Goal: Navigation & Orientation: Find specific page/section

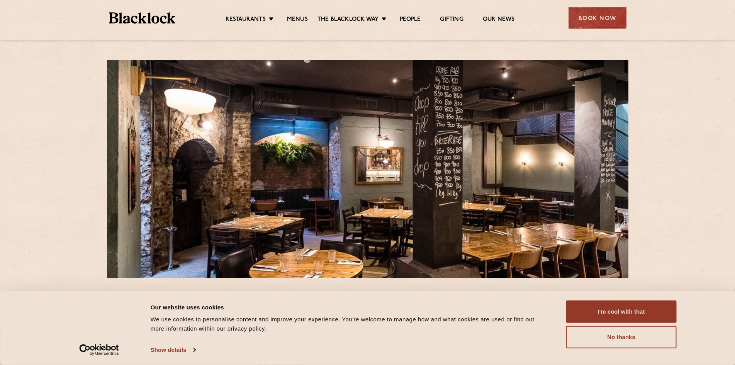
click at [137, 17] on img at bounding box center [142, 17] width 67 height 11
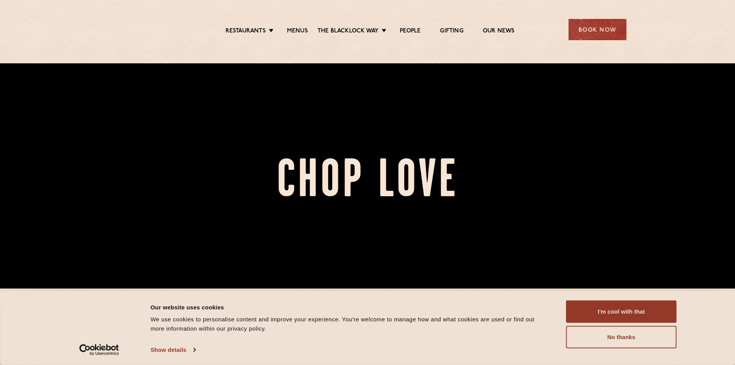
scroll to position [154, 0]
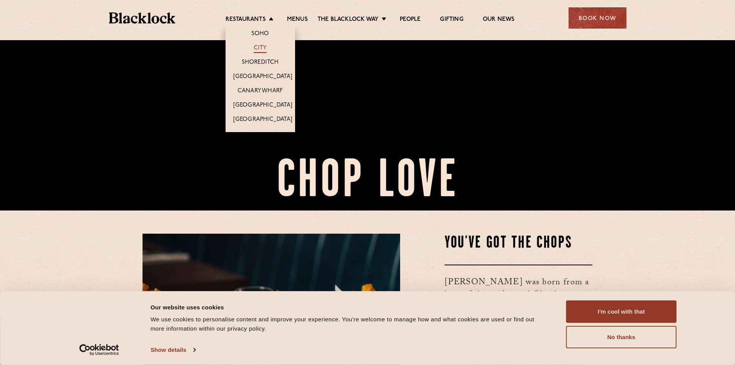
click at [262, 45] on link "City" at bounding box center [260, 48] width 13 height 8
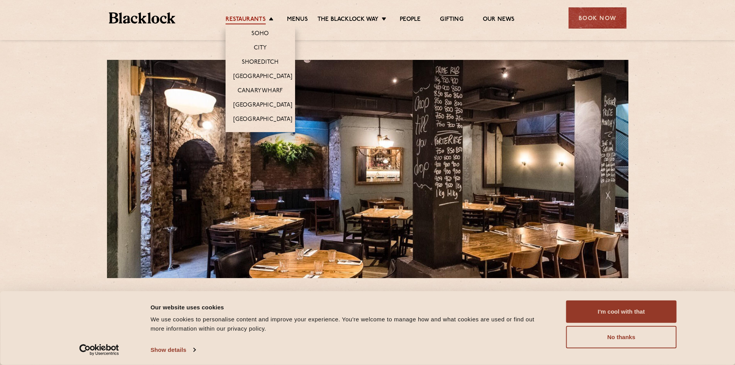
click at [262, 19] on link "Restaurants" at bounding box center [246, 20] width 40 height 8
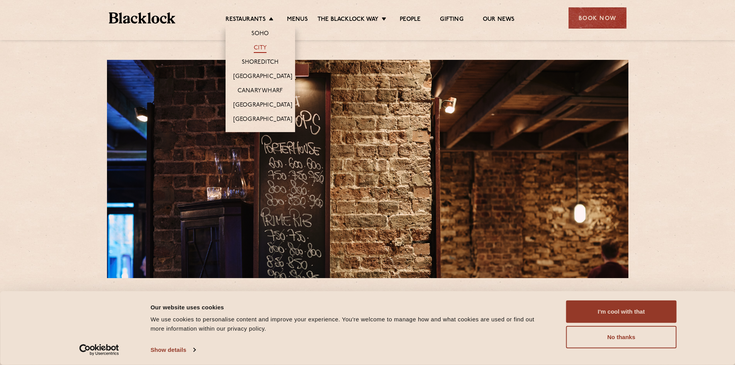
click at [259, 48] on link "City" at bounding box center [260, 48] width 13 height 8
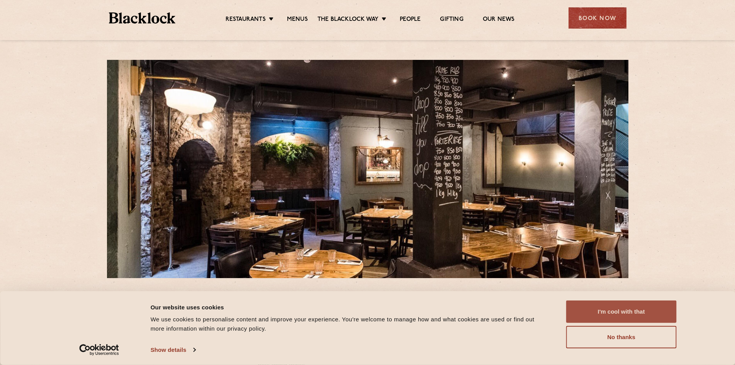
click at [628, 313] on button "I'm cool with that" at bounding box center [621, 311] width 110 height 22
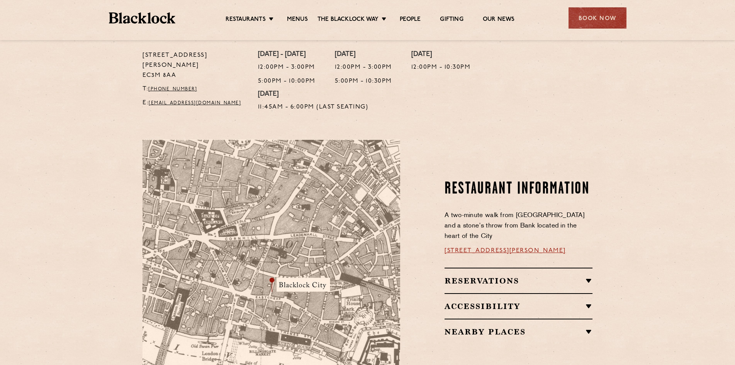
scroll to position [348, 0]
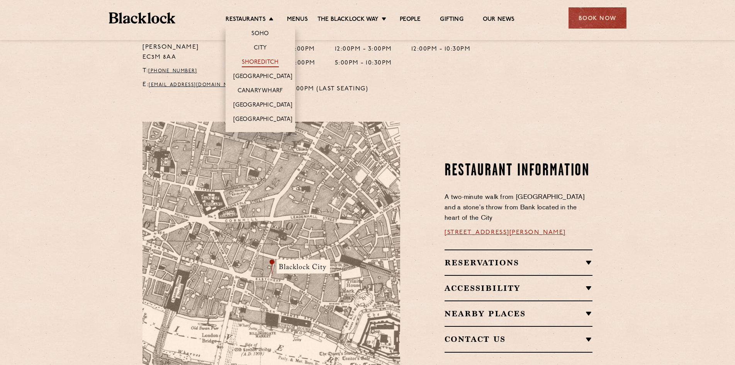
click at [268, 61] on link "Shoreditch" at bounding box center [260, 63] width 37 height 8
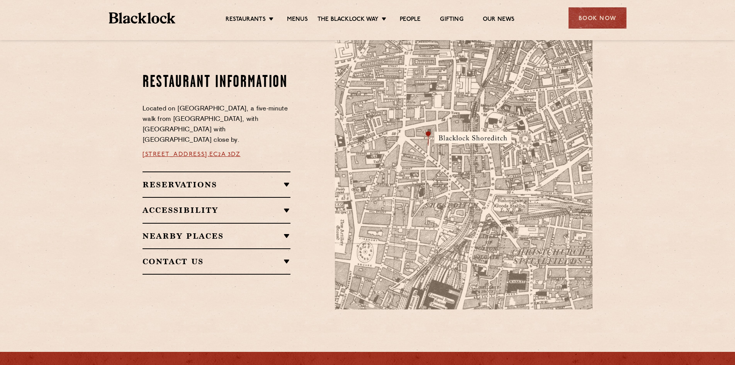
scroll to position [425, 0]
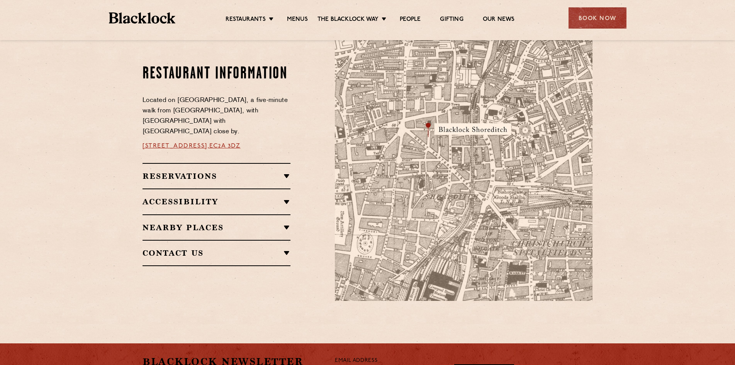
click at [140, 18] on img at bounding box center [142, 17] width 67 height 11
